Goal: Use online tool/utility: Utilize a website feature to perform a specific function

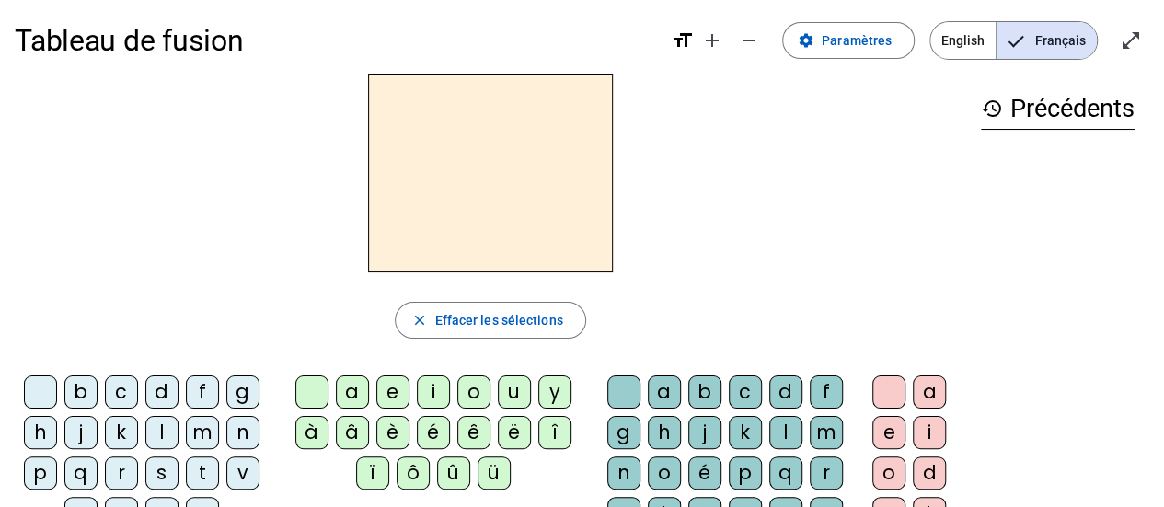
scroll to position [5, 0]
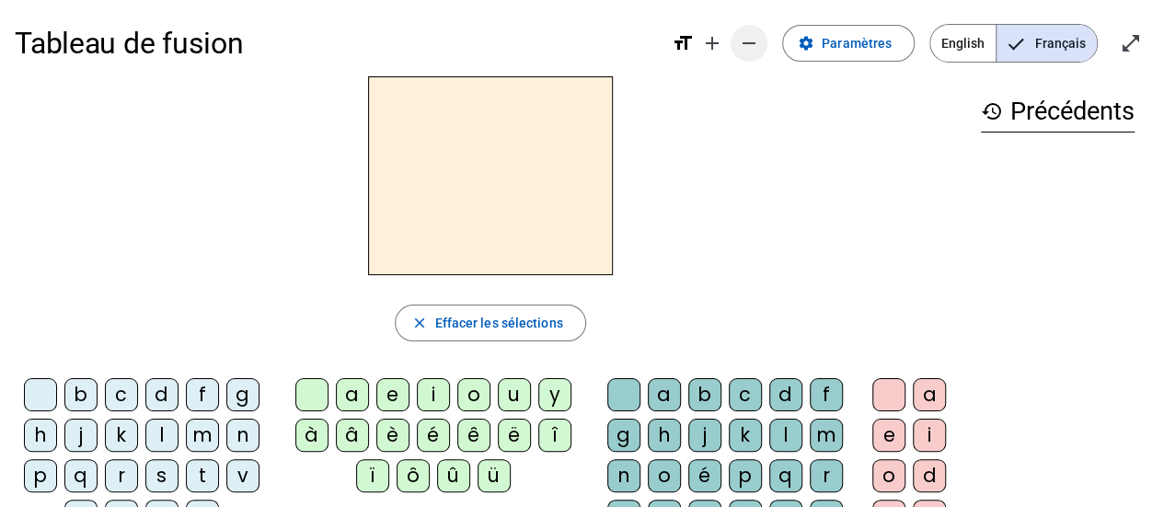
click at [752, 43] on mat-icon "remove" at bounding box center [749, 43] width 22 height 22
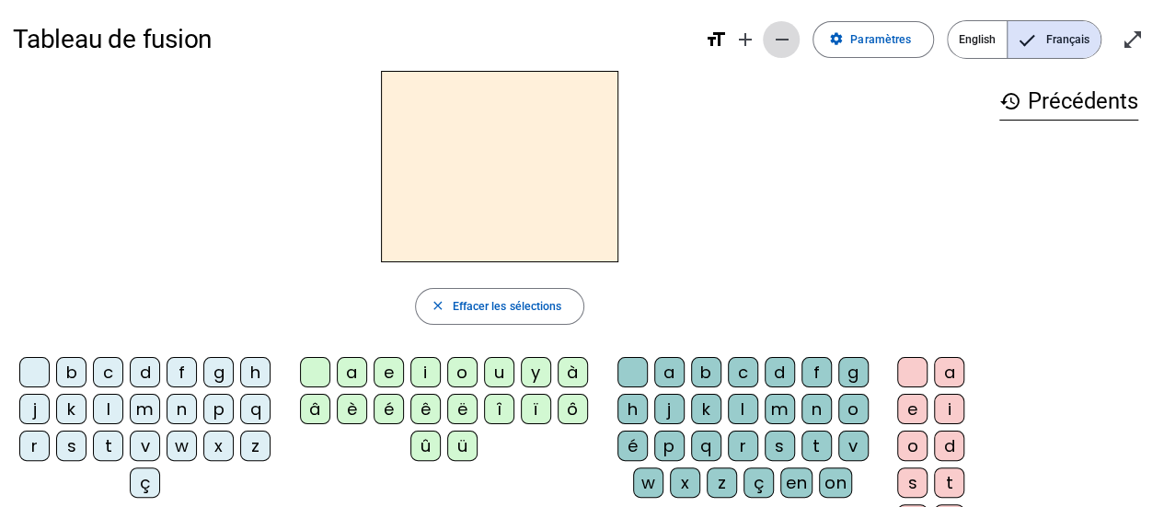
click at [780, 40] on mat-icon "remove" at bounding box center [781, 40] width 22 height 22
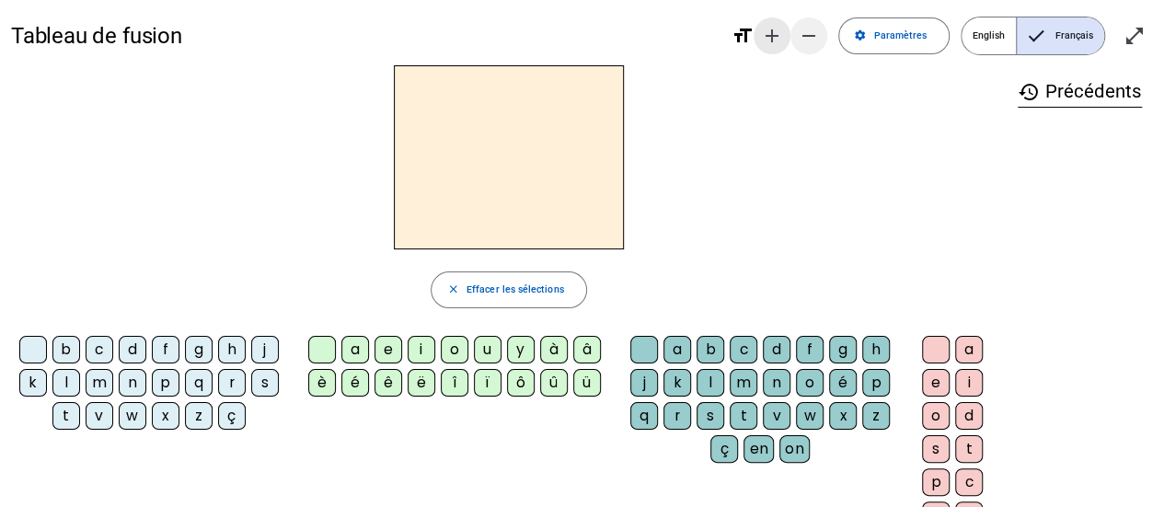
click at [780, 40] on mat-icon "add" at bounding box center [772, 36] width 22 height 22
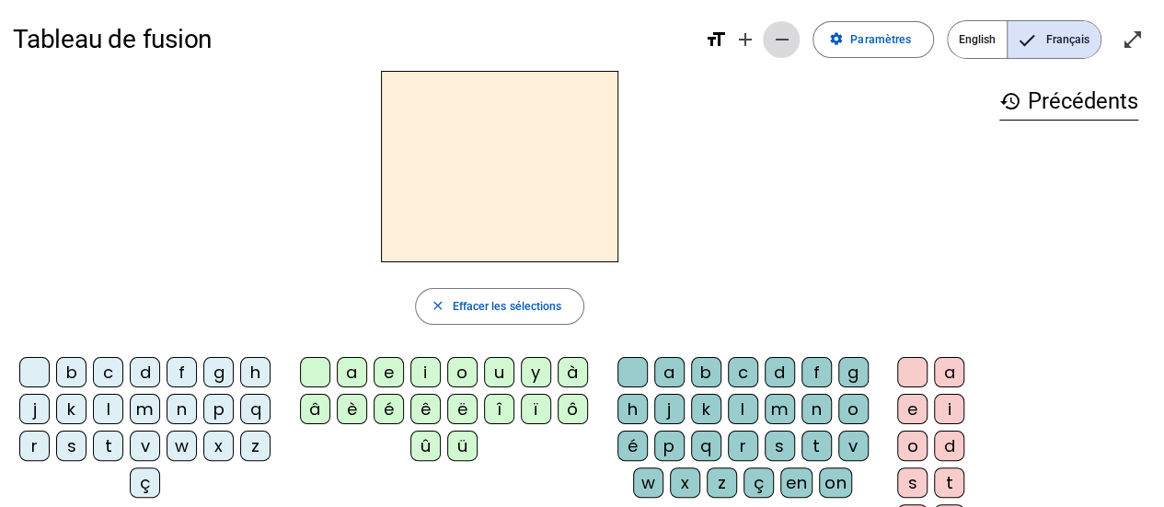
click at [783, 40] on mat-icon "remove" at bounding box center [781, 40] width 22 height 22
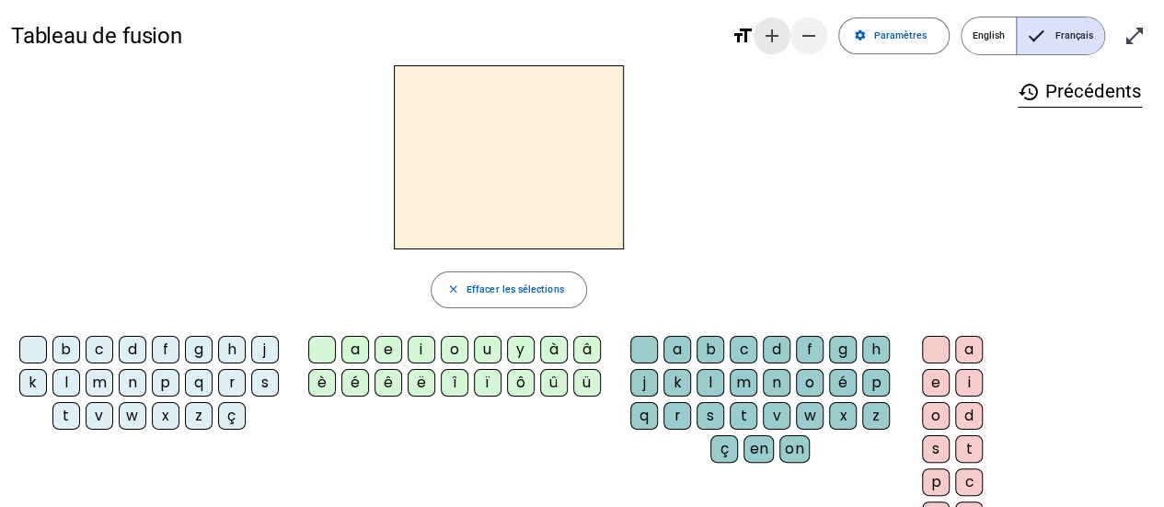
click at [783, 40] on mat-icon "add" at bounding box center [772, 36] width 22 height 22
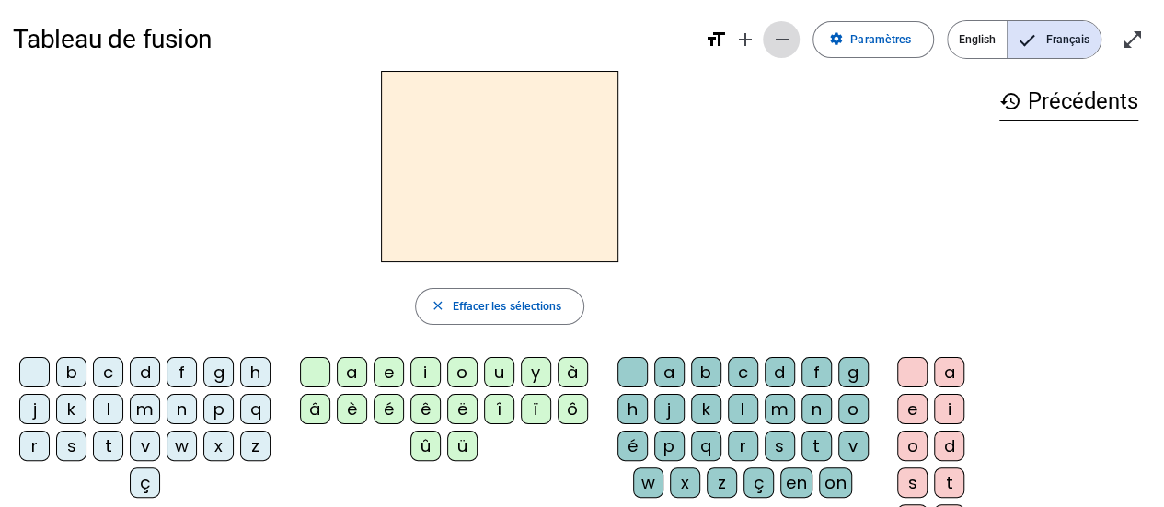
click at [783, 40] on mat-icon "remove" at bounding box center [781, 40] width 22 height 22
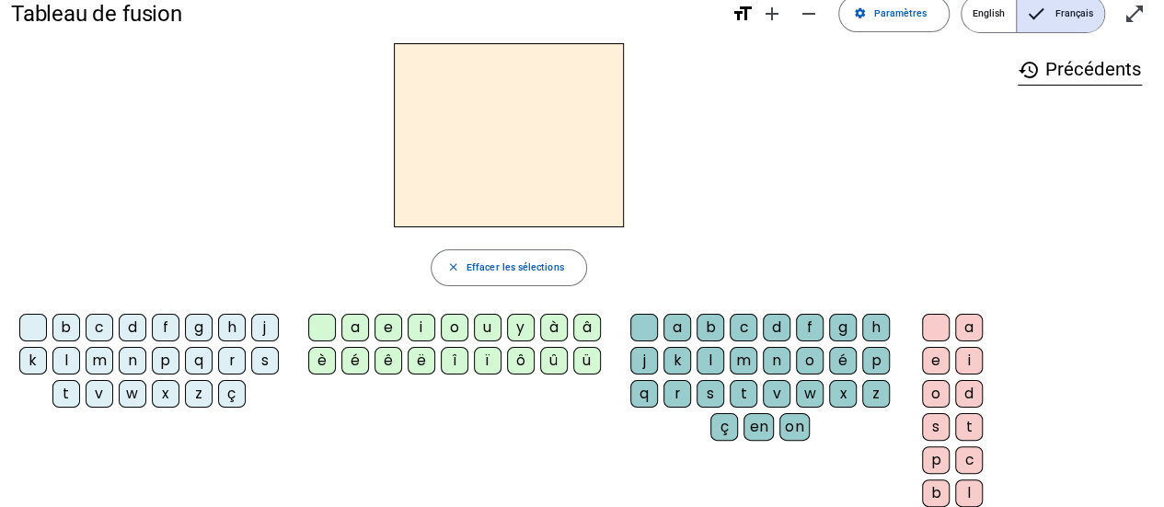
scroll to position [0, 0]
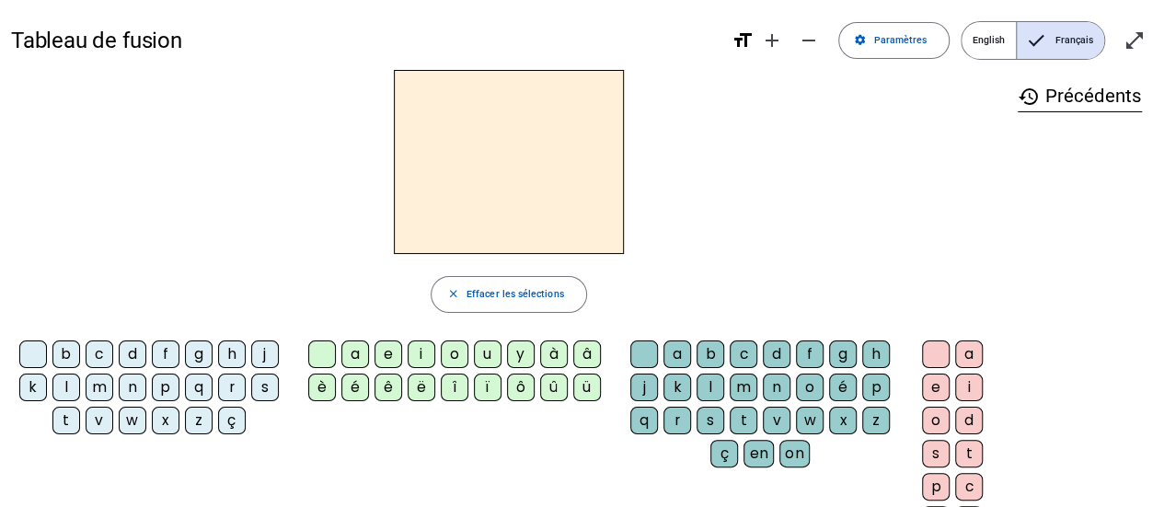
click at [64, 386] on div "l" at bounding box center [66, 388] width 28 height 28
click at [352, 352] on div "a" at bounding box center [355, 355] width 28 height 28
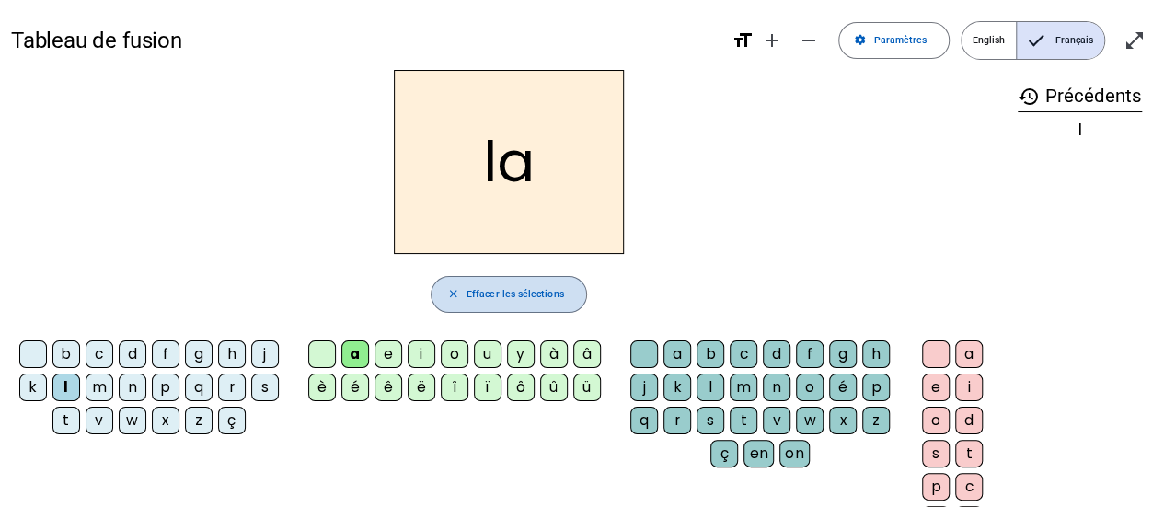
click at [479, 292] on span "Effacer les sélections" at bounding box center [516, 294] width 98 height 17
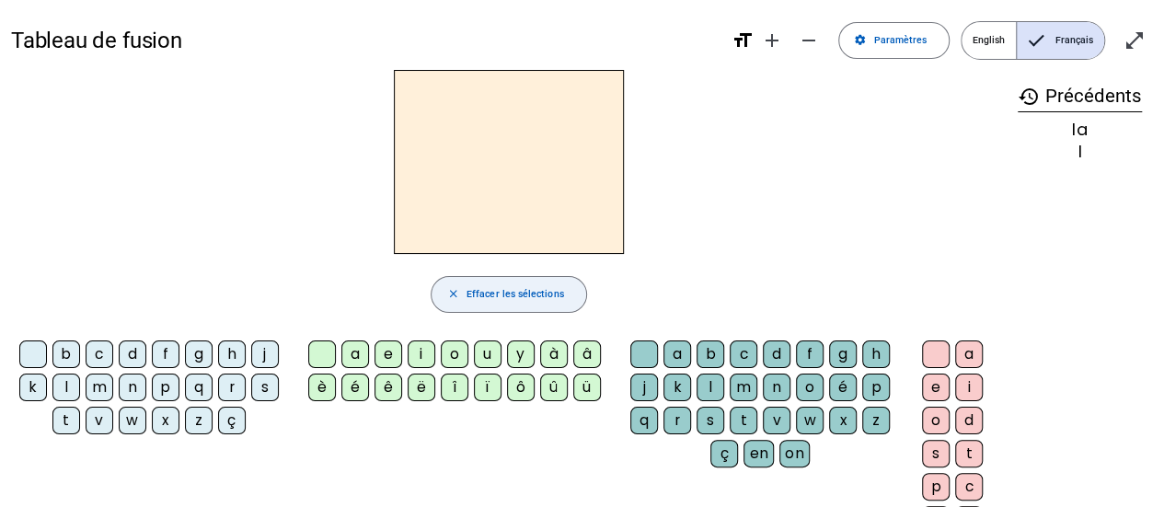
click at [478, 292] on span "Effacer les sélections" at bounding box center [516, 294] width 98 height 17
click at [1034, 97] on mat-icon "history" at bounding box center [1029, 97] width 22 height 22
click at [1082, 155] on div "l" at bounding box center [1080, 152] width 124 height 17
drag, startPoint x: 1075, startPoint y: 154, endPoint x: 1084, endPoint y: 144, distance: 13.0
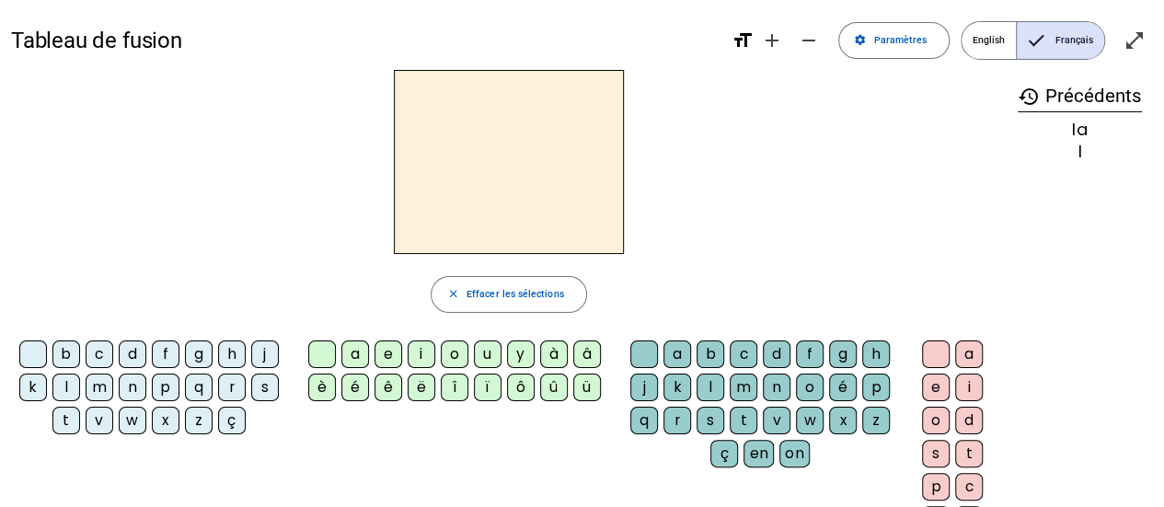
click at [1082, 146] on div "l" at bounding box center [1080, 152] width 124 height 17
click at [1083, 132] on div "la" at bounding box center [1080, 129] width 124 height 17
